Goal: Task Accomplishment & Management: Manage account settings

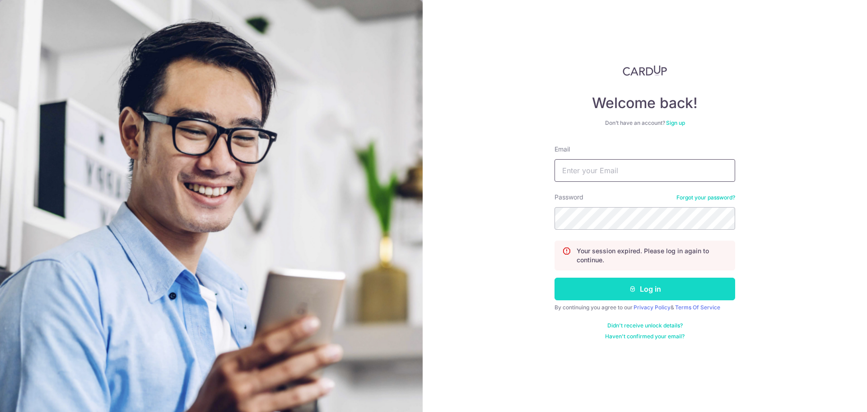
type input "[PERSON_NAME][EMAIL_ADDRESS][DOMAIN_NAME]"
click at [637, 289] on button "Log in" at bounding box center [645, 288] width 181 height 23
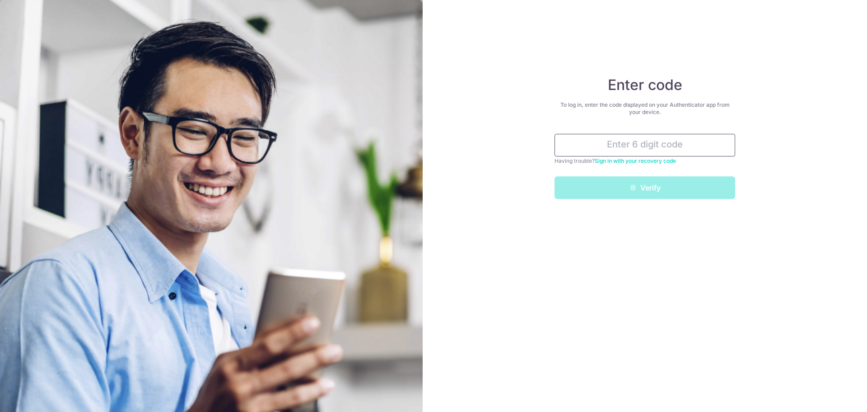
click at [638, 144] on input "text" at bounding box center [645, 145] width 181 height 23
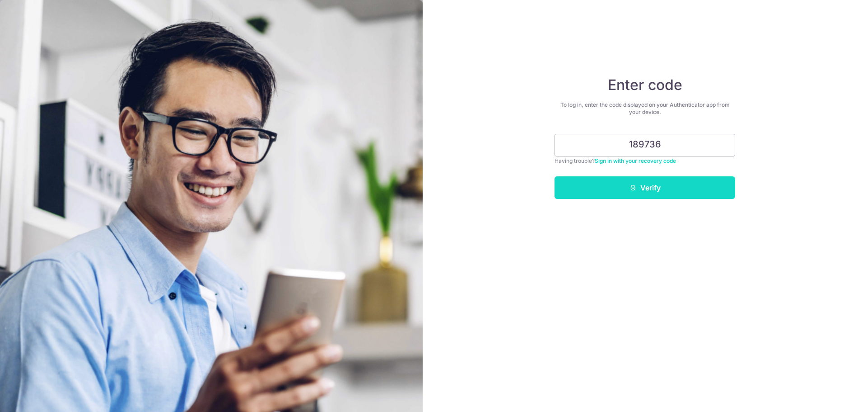
type input "189736"
click at [654, 180] on button "Verify" at bounding box center [645, 187] width 181 height 23
